Goal: Task Accomplishment & Management: Complete application form

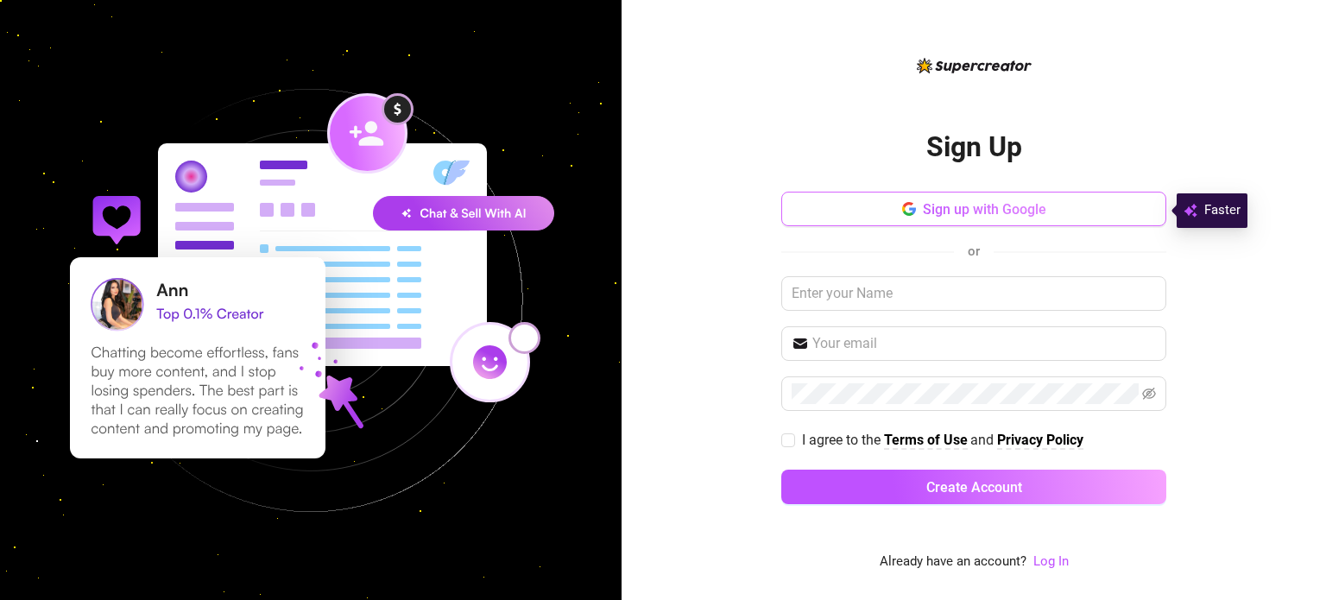
click at [901, 199] on button "Sign up with Google" at bounding box center [973, 209] width 385 height 35
click at [957, 293] on input "text" at bounding box center [973, 293] width 385 height 35
click at [856, 285] on input "text" at bounding box center [973, 293] width 385 height 35
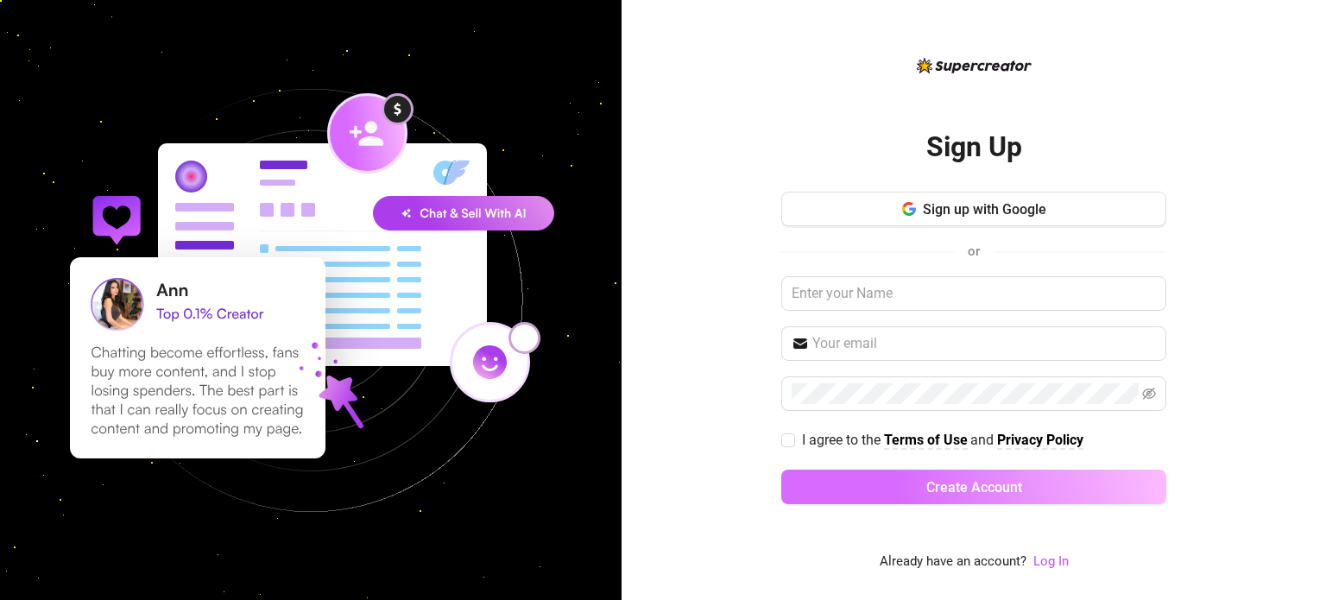
click at [994, 497] on button "Create Account" at bounding box center [973, 487] width 385 height 35
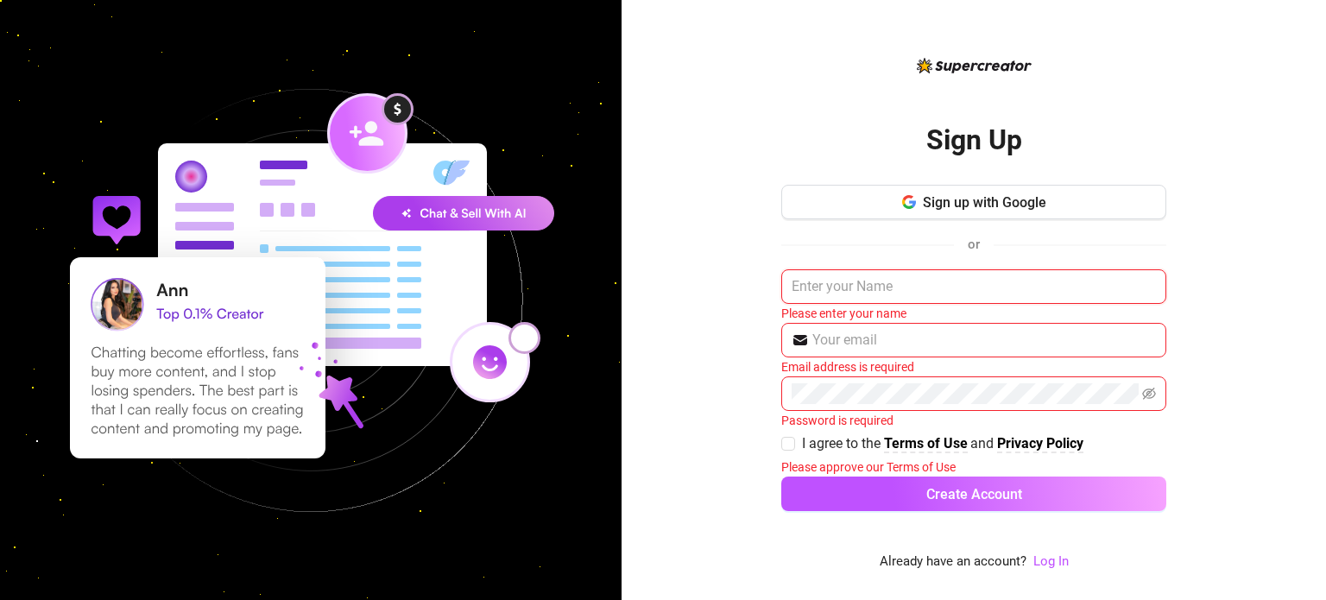
click at [887, 289] on input "text" at bounding box center [973, 286] width 385 height 35
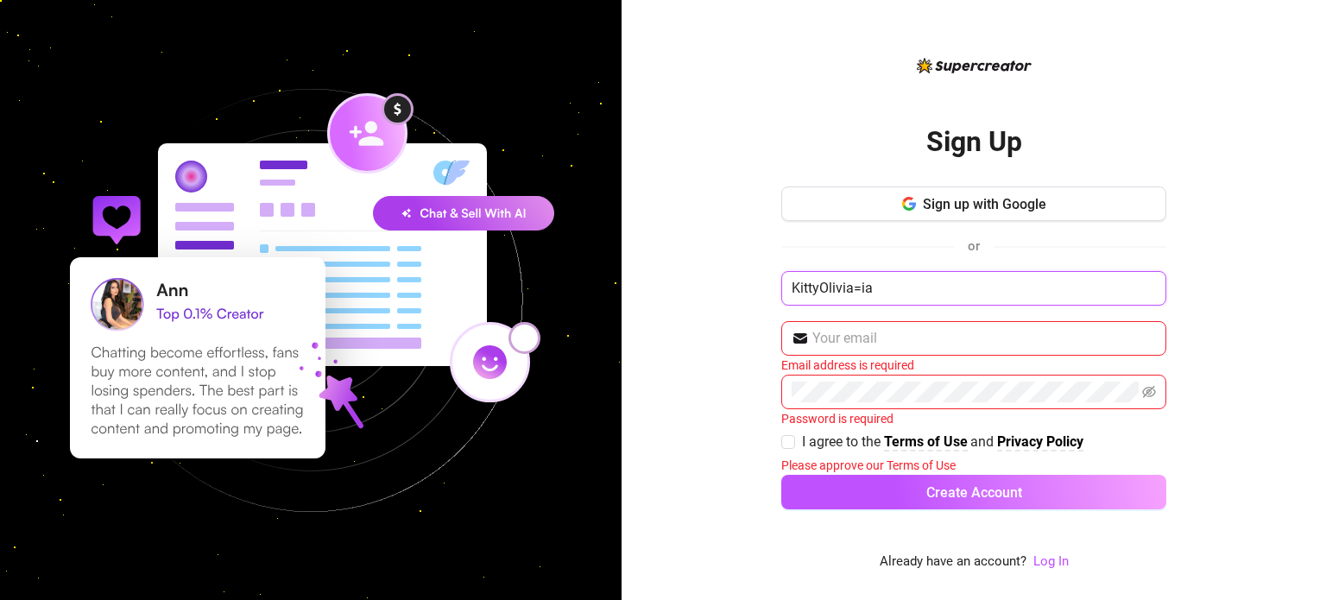
type input "KittyOlivia=ia"
type input "[EMAIL_ADDRESS][DOMAIN_NAME]"
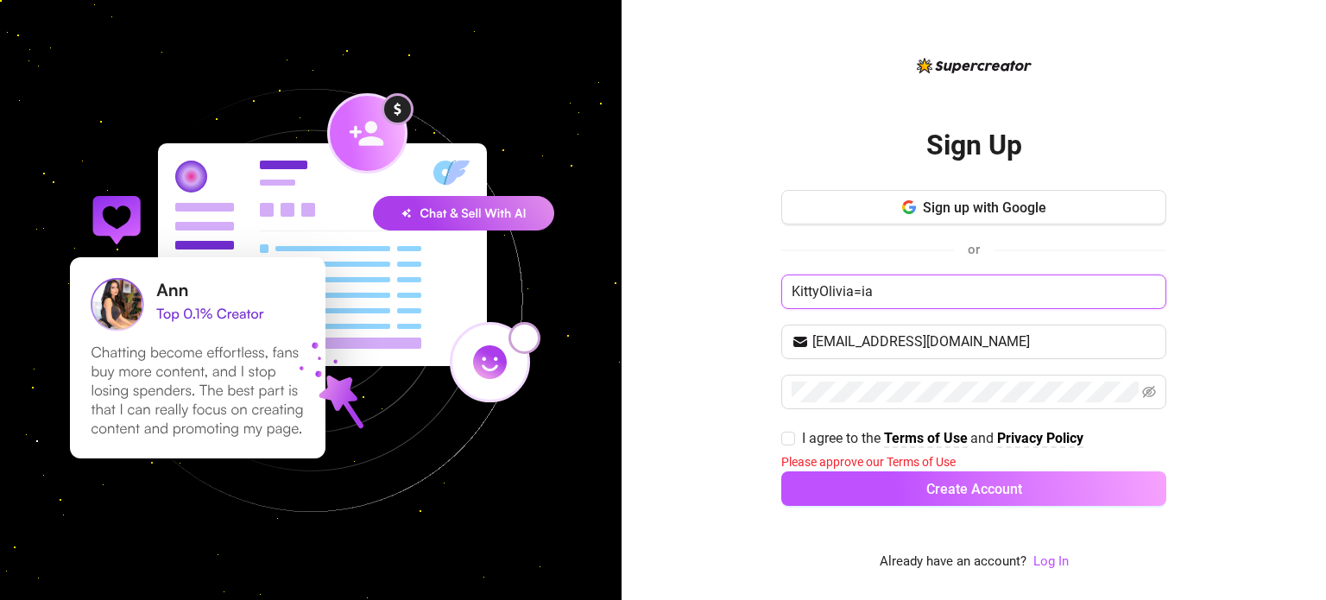
click at [916, 303] on input "KittyOlivia=ia" at bounding box center [973, 292] width 385 height 35
click at [1146, 395] on icon "eye-invisible" at bounding box center [1149, 392] width 14 height 14
type input "KittyOliviia"
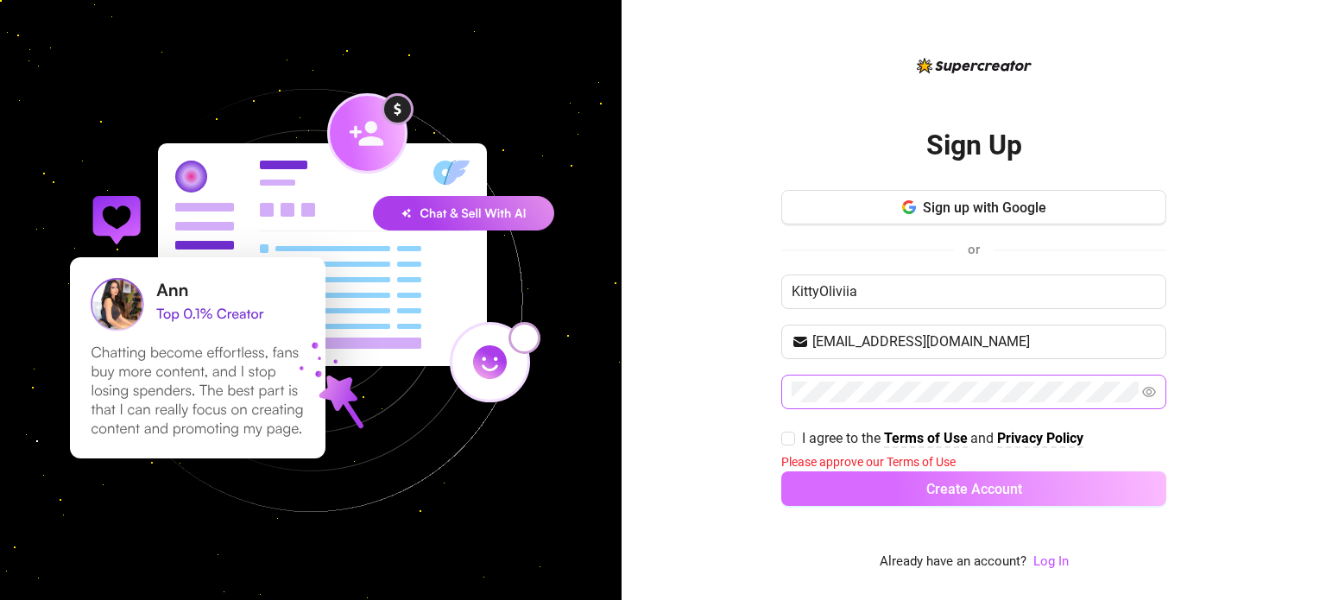
click at [1026, 480] on button "Create Account" at bounding box center [973, 488] width 385 height 35
click at [961, 487] on span "Create Account" at bounding box center [974, 489] width 96 height 16
click at [788, 434] on input "I agree to the Terms of Use and Privacy Policy" at bounding box center [787, 438] width 12 height 12
checkbox input "true"
click at [812, 470] on button "Create Account" at bounding box center [973, 487] width 385 height 35
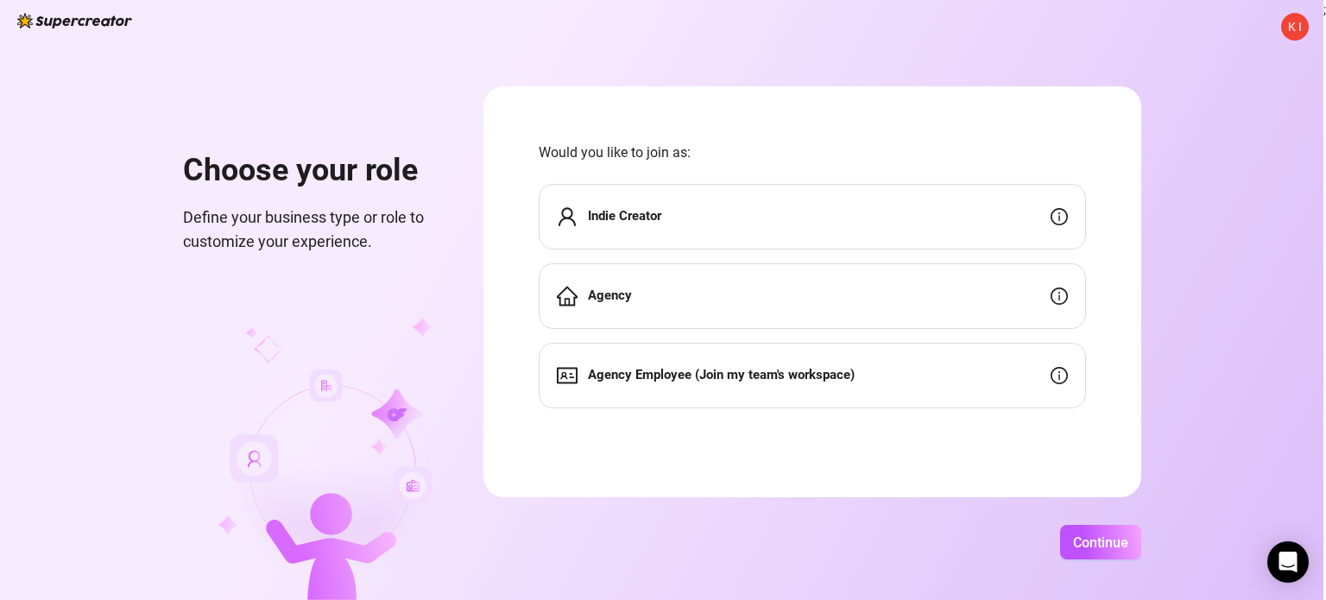
click at [647, 228] on div "Indie Creator" at bounding box center [812, 217] width 547 height 66
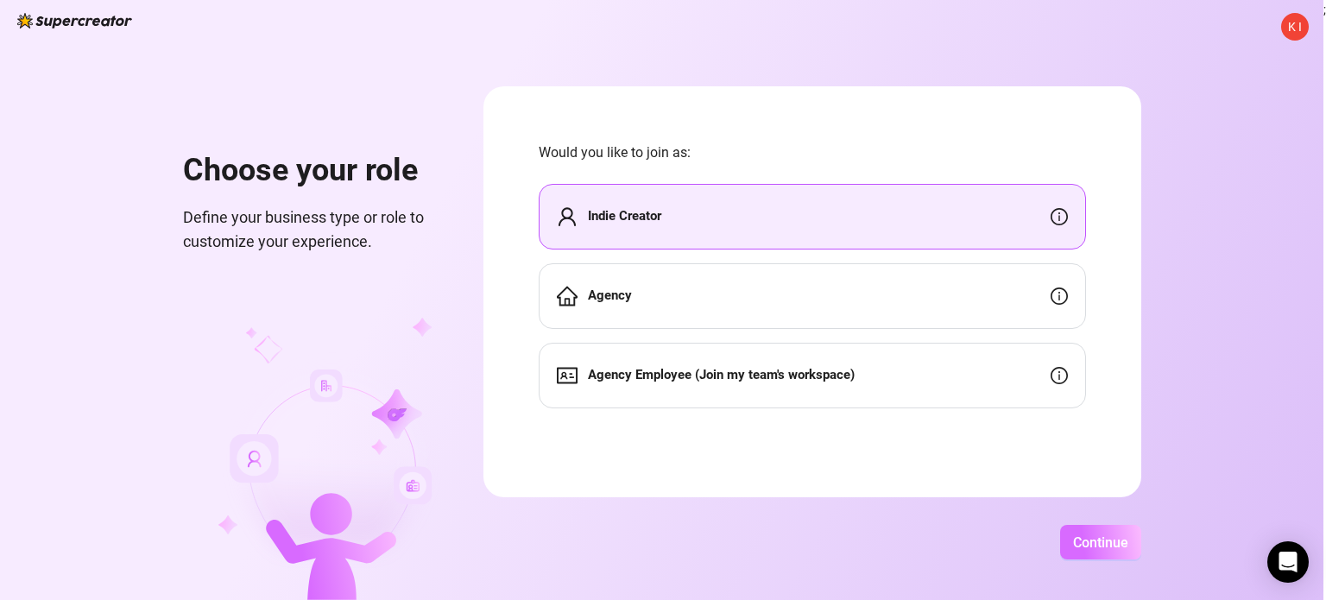
click at [1108, 547] on span "Continue" at bounding box center [1100, 542] width 55 height 16
